Goal: Browse casually

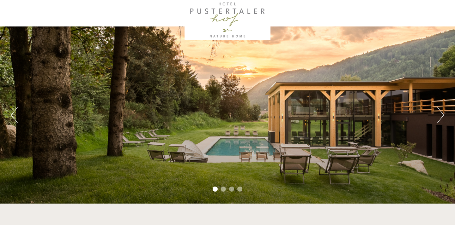
scroll to position [23, 0]
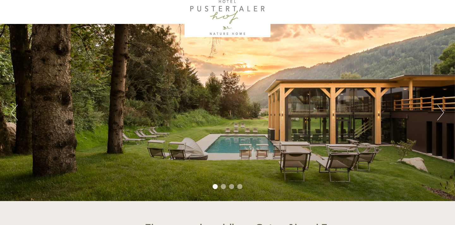
click at [440, 113] on button "Next" at bounding box center [440, 113] width 7 height 16
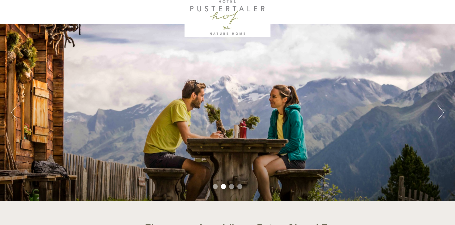
click at [440, 113] on button "Next" at bounding box center [440, 113] width 7 height 16
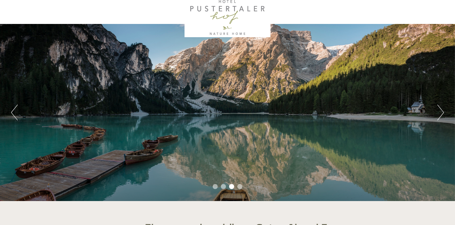
click at [440, 113] on button "Next" at bounding box center [440, 113] width 7 height 16
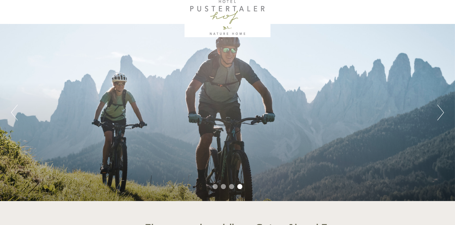
click at [440, 113] on button "Next" at bounding box center [440, 113] width 7 height 16
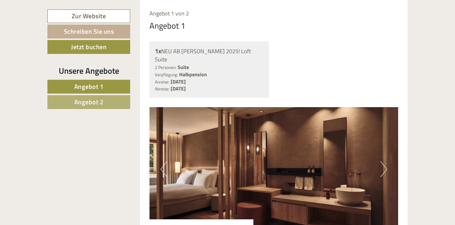
scroll to position [492, 0]
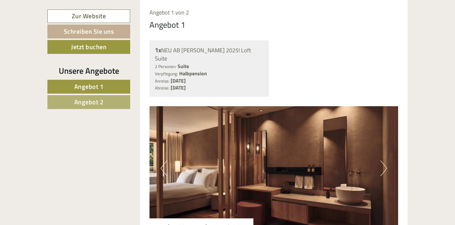
click at [386, 157] on img at bounding box center [273, 168] width 249 height 124
click at [384, 161] on button "Next" at bounding box center [383, 169] width 7 height 16
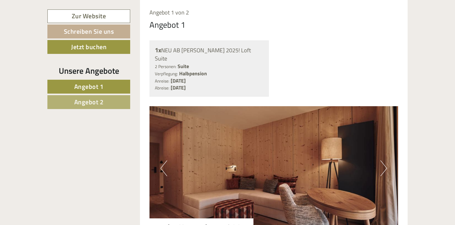
click at [384, 161] on button "Next" at bounding box center [383, 169] width 7 height 16
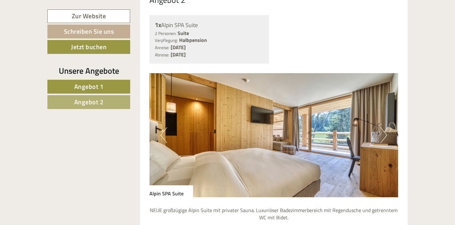
scroll to position [1084, 0]
click at [383, 127] on button "Next" at bounding box center [383, 135] width 7 height 16
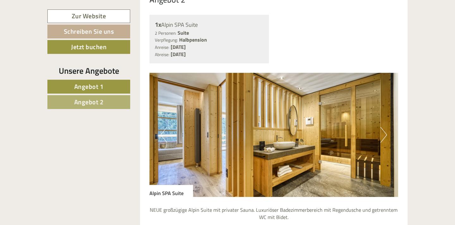
click at [384, 127] on button "Next" at bounding box center [383, 135] width 7 height 16
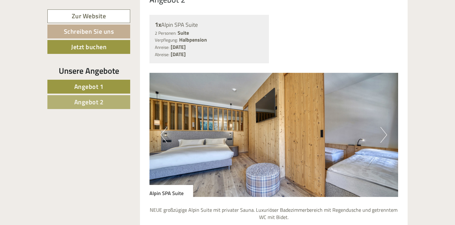
click at [384, 127] on button "Next" at bounding box center [383, 135] width 7 height 16
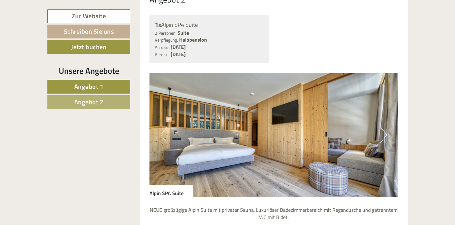
click at [384, 127] on button "Next" at bounding box center [383, 135] width 7 height 16
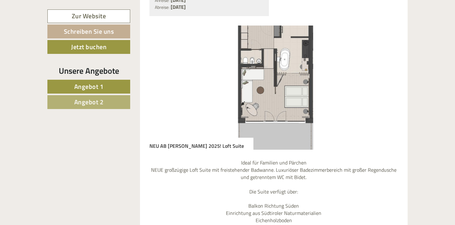
scroll to position [543, 0]
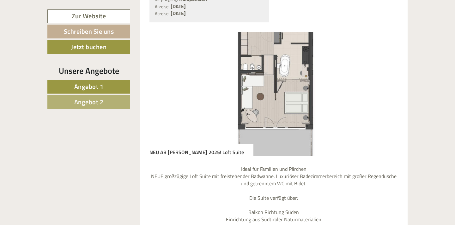
click at [286, 80] on img at bounding box center [273, 94] width 249 height 124
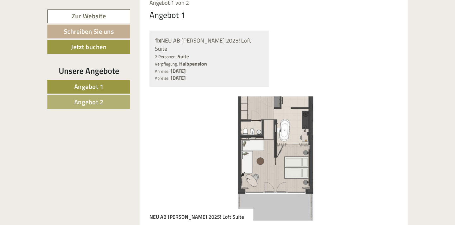
click at [247, 97] on img at bounding box center [273, 159] width 249 height 124
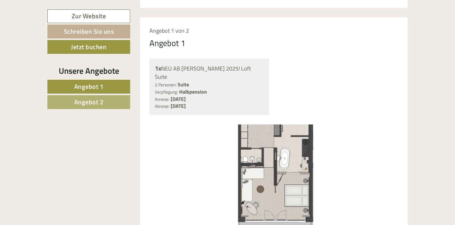
scroll to position [525, 0]
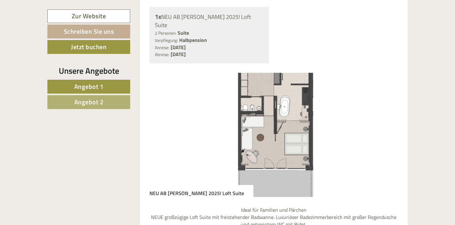
click at [164, 104] on img at bounding box center [273, 135] width 249 height 124
click at [375, 104] on img at bounding box center [273, 135] width 249 height 124
click at [390, 91] on img at bounding box center [273, 135] width 249 height 124
click at [393, 117] on img at bounding box center [273, 135] width 249 height 124
drag, startPoint x: 387, startPoint y: 131, endPoint x: 368, endPoint y: 125, distance: 20.1
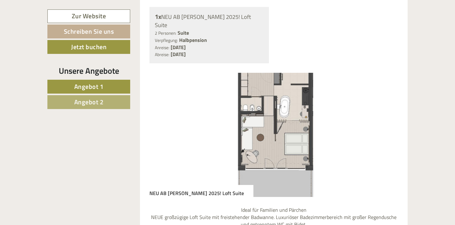
click at [386, 131] on img at bounding box center [273, 135] width 249 height 124
drag, startPoint x: 368, startPoint y: 125, endPoint x: 370, endPoint y: 107, distance: 17.8
click at [368, 124] on img at bounding box center [273, 135] width 249 height 124
click at [372, 104] on img at bounding box center [273, 135] width 249 height 124
drag, startPoint x: 327, startPoint y: 100, endPoint x: 326, endPoint y: 112, distance: 11.7
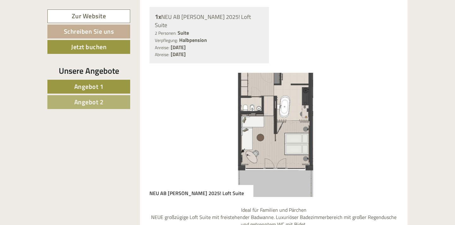
click at [327, 100] on img at bounding box center [273, 135] width 249 height 124
click at [327, 126] on img at bounding box center [273, 135] width 249 height 124
drag, startPoint x: 274, startPoint y: 131, endPoint x: 404, endPoint y: 135, distance: 130.5
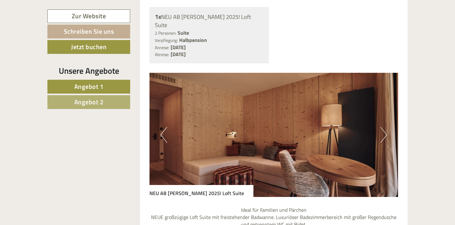
click at [384, 127] on button "Next" at bounding box center [383, 135] width 7 height 16
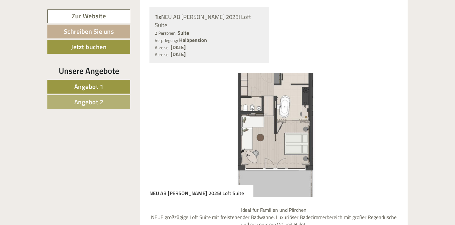
click at [384, 127] on button "Next" at bounding box center [383, 135] width 7 height 16
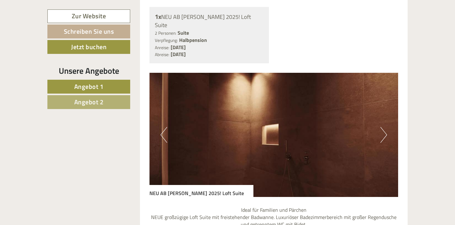
click at [384, 127] on button "Next" at bounding box center [383, 135] width 7 height 16
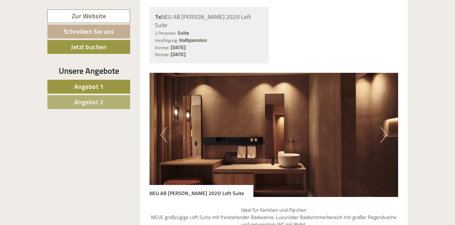
click at [384, 127] on button "Next" at bounding box center [383, 135] width 7 height 16
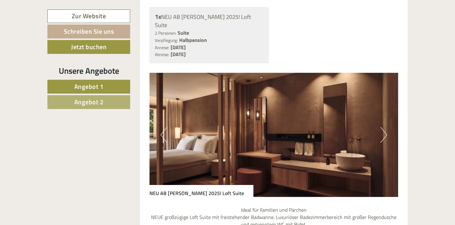
click at [384, 127] on button "Next" at bounding box center [383, 135] width 7 height 16
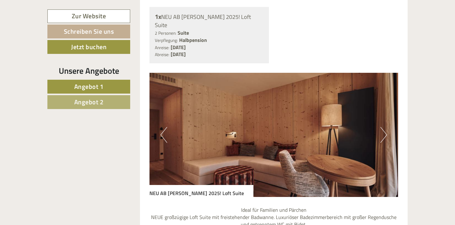
click at [384, 127] on button "Next" at bounding box center [383, 135] width 7 height 16
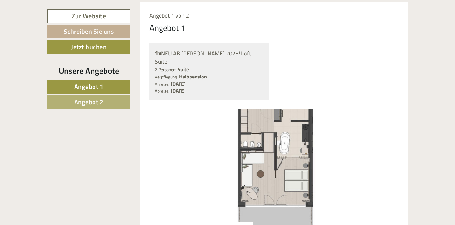
scroll to position [490, 0]
click at [388, 132] on img at bounding box center [273, 171] width 249 height 124
click at [384, 139] on img at bounding box center [273, 171] width 249 height 124
drag, startPoint x: 365, startPoint y: 150, endPoint x: 293, endPoint y: 159, distance: 72.3
click at [295, 159] on img at bounding box center [273, 171] width 249 height 124
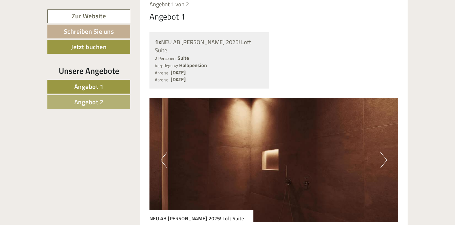
scroll to position [494, 0]
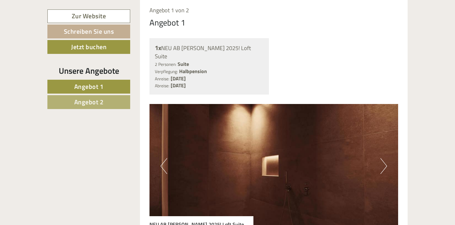
click at [377, 144] on img at bounding box center [273, 166] width 249 height 124
click at [385, 159] on button "Next" at bounding box center [383, 167] width 7 height 16
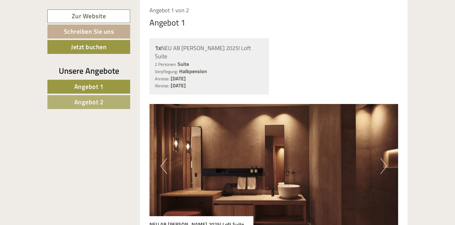
click at [383, 159] on button "Next" at bounding box center [383, 167] width 7 height 16
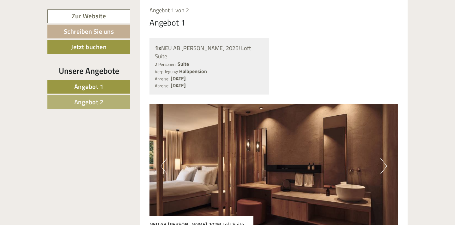
click at [383, 159] on button "Next" at bounding box center [383, 167] width 7 height 16
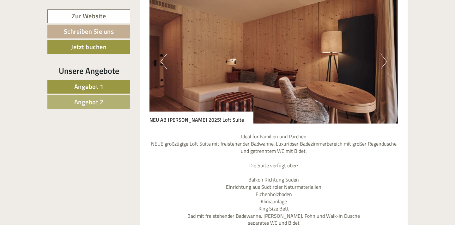
scroll to position [600, 0]
